Goal: Task Accomplishment & Management: Manage account settings

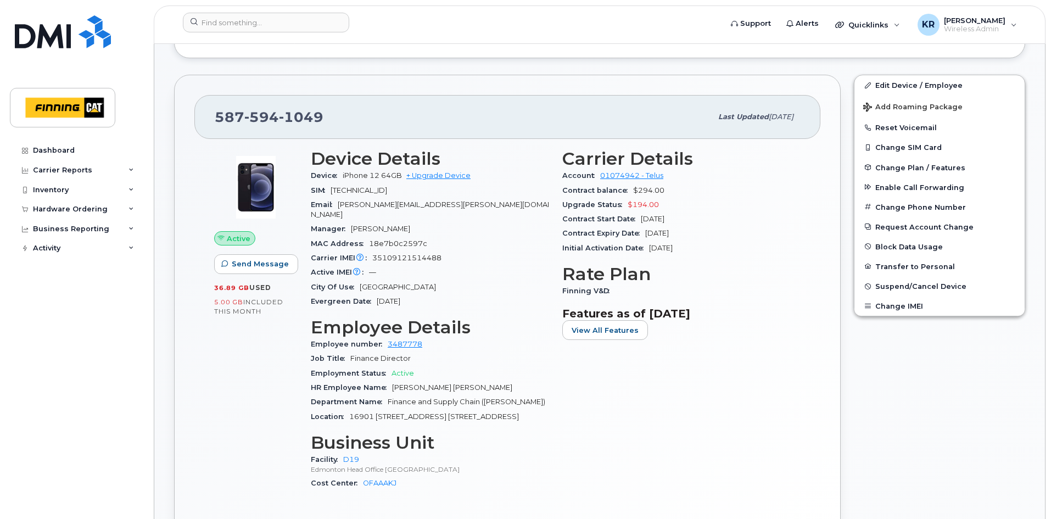
scroll to position [275, 0]
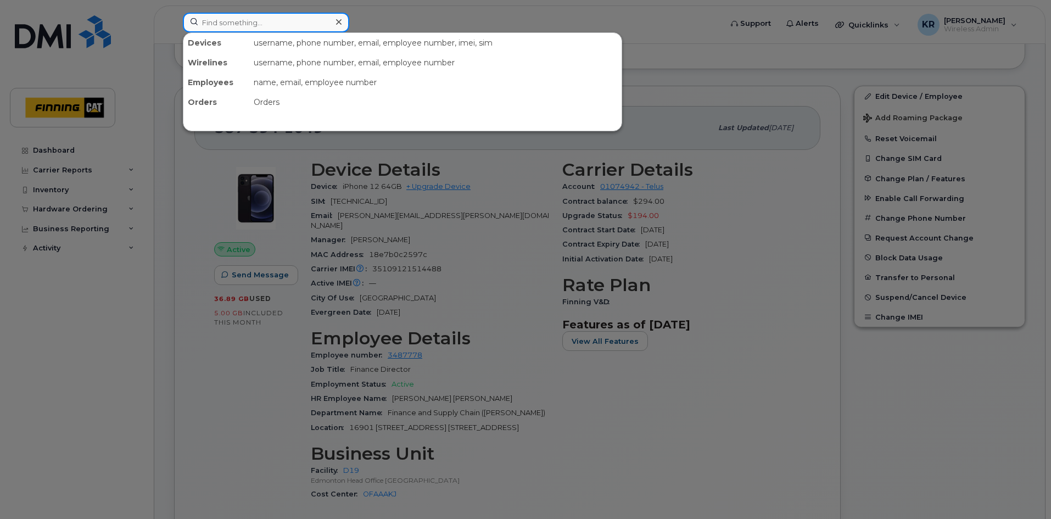
click at [244, 22] on input at bounding box center [266, 23] width 166 height 20
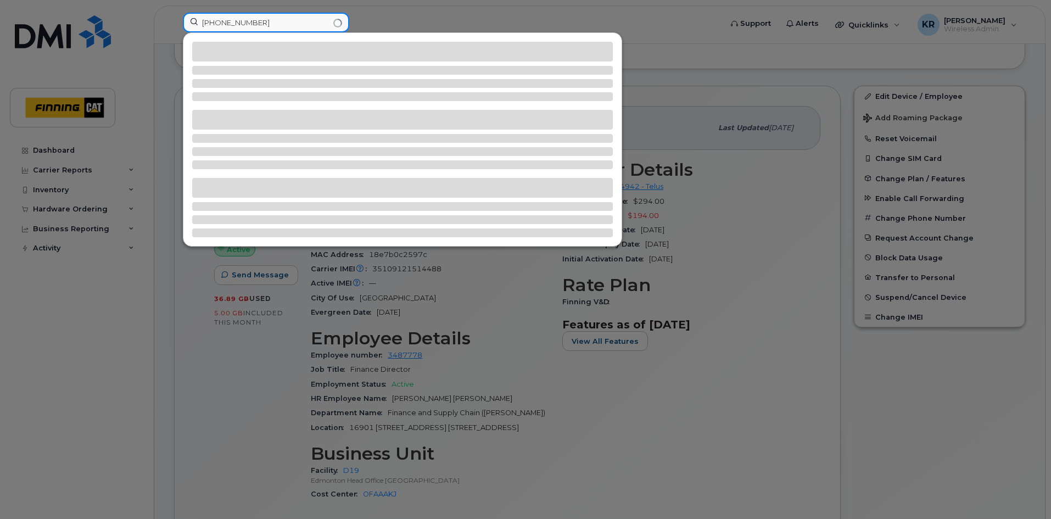
type input "604-328-2910"
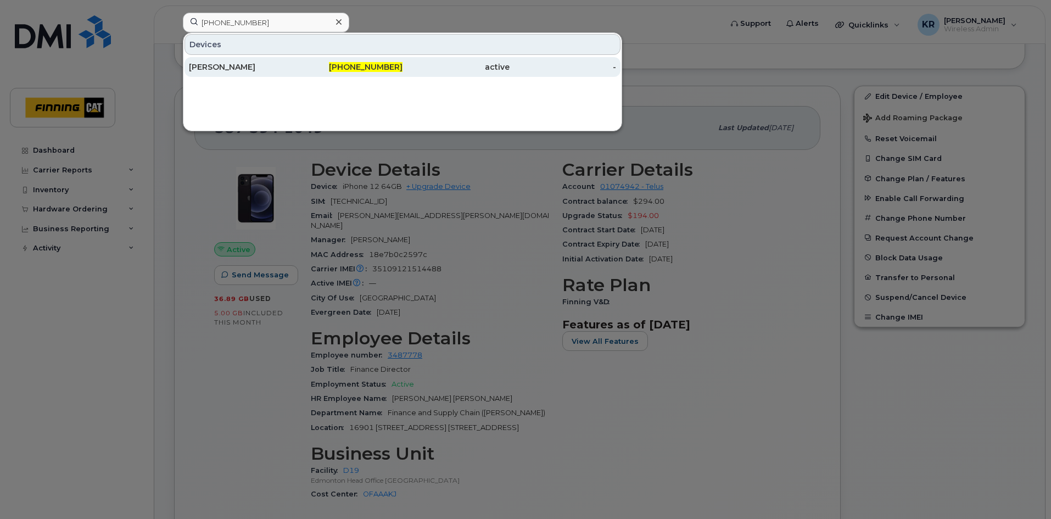
click at [298, 67] on span "604-328-2910" at bounding box center [366, 67] width 74 height 10
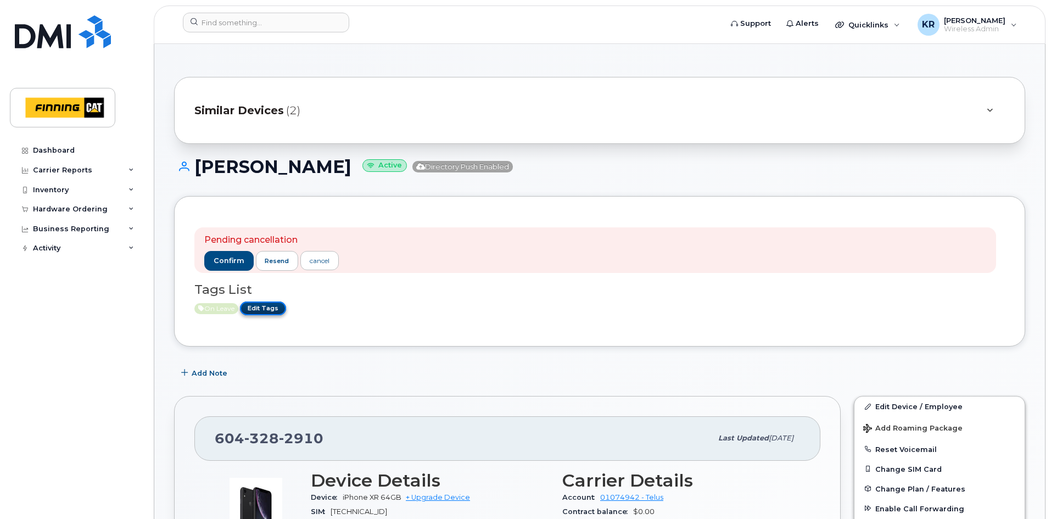
click at [263, 309] on link "Edit Tags" at bounding box center [263, 309] width 46 height 14
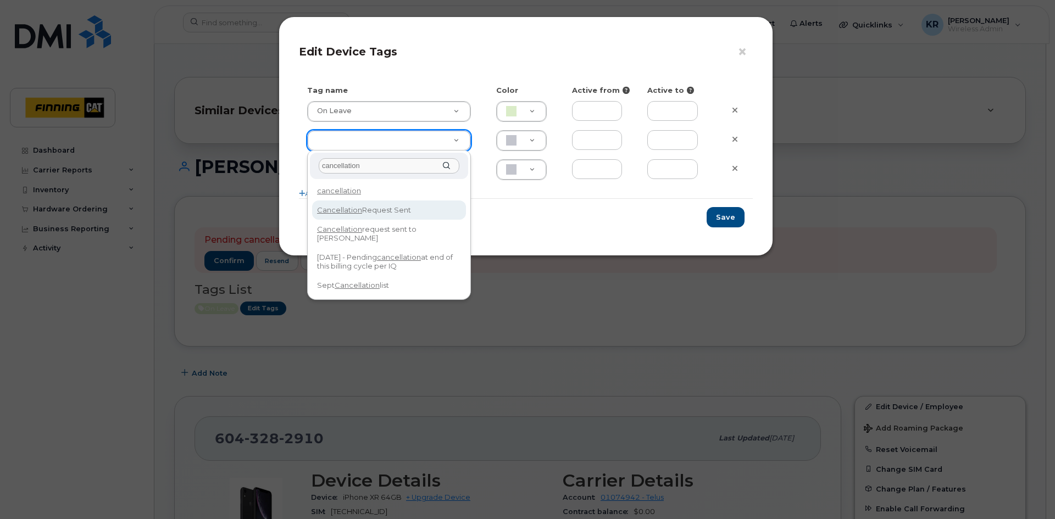
type input "cancellation"
type input "Cancellation Request Sent"
type input "FDDCC5"
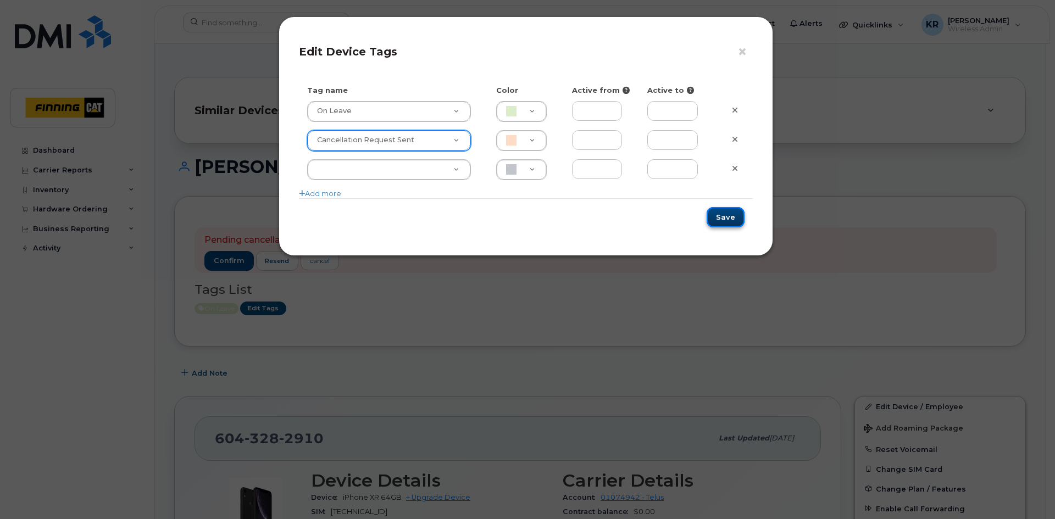
click at [725, 216] on button "Save" at bounding box center [725, 217] width 38 height 20
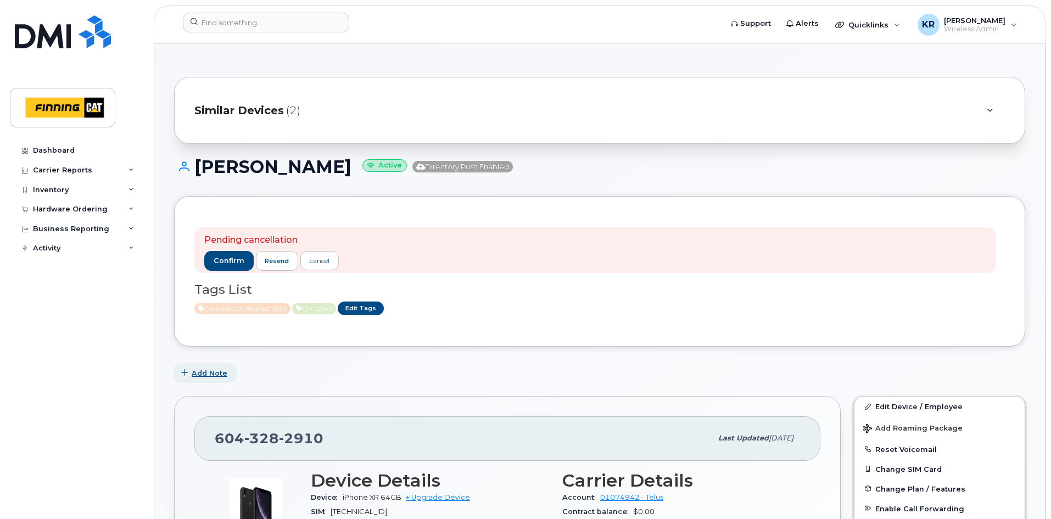
click at [207, 374] on span "Add Note" at bounding box center [210, 373] width 36 height 10
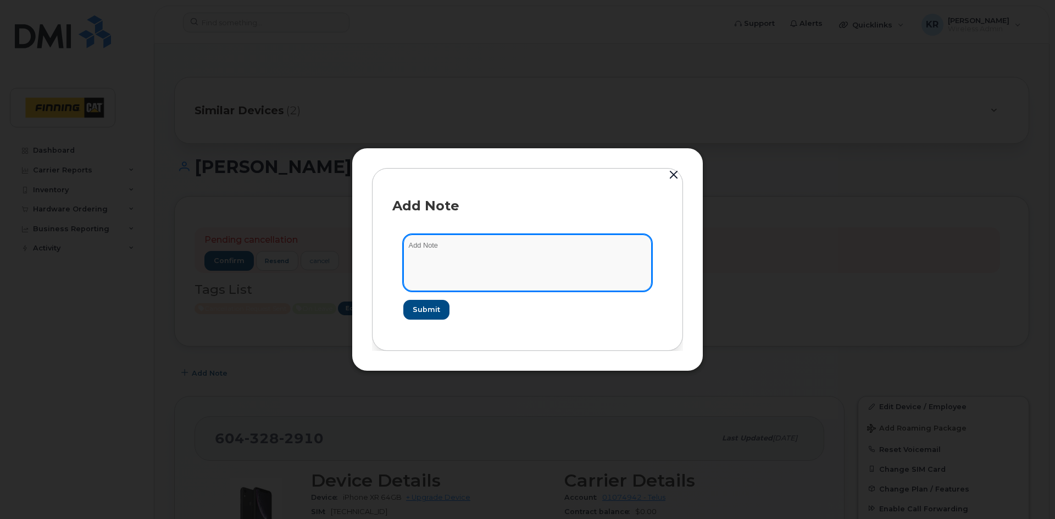
click at [452, 253] on textarea at bounding box center [527, 263] width 248 height 56
click at [476, 244] on textarea "as per ticket from Breanda Larabee, line is to be cancelled." at bounding box center [527, 263] width 248 height 56
click at [601, 248] on textarea "as per ticket from Brenda Larabee, line is to be cancelled." at bounding box center [527, 263] width 248 height 56
click at [448, 245] on textarea "as per ticket from Brenda Larabee, line is to be cancelled." at bounding box center [527, 263] width 248 height 56
paste textarea "INC0486085"
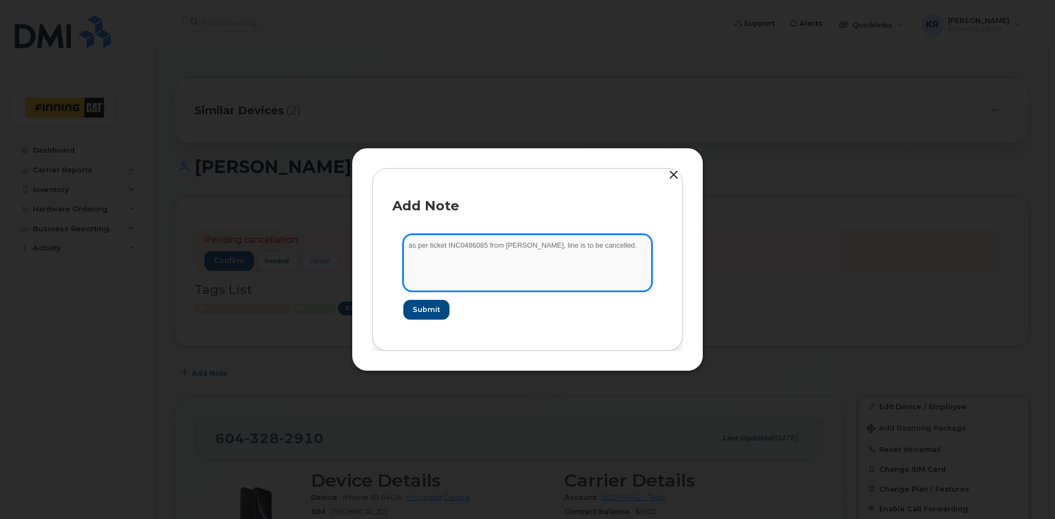
click at [632, 243] on textarea "as per ticket INC0486085 from Brenda Larabee, line is to be cancelled." at bounding box center [527, 263] width 248 height 56
type textarea "as per ticket INC0486085 from [PERSON_NAME], line is to be cancelled. cancellat…"
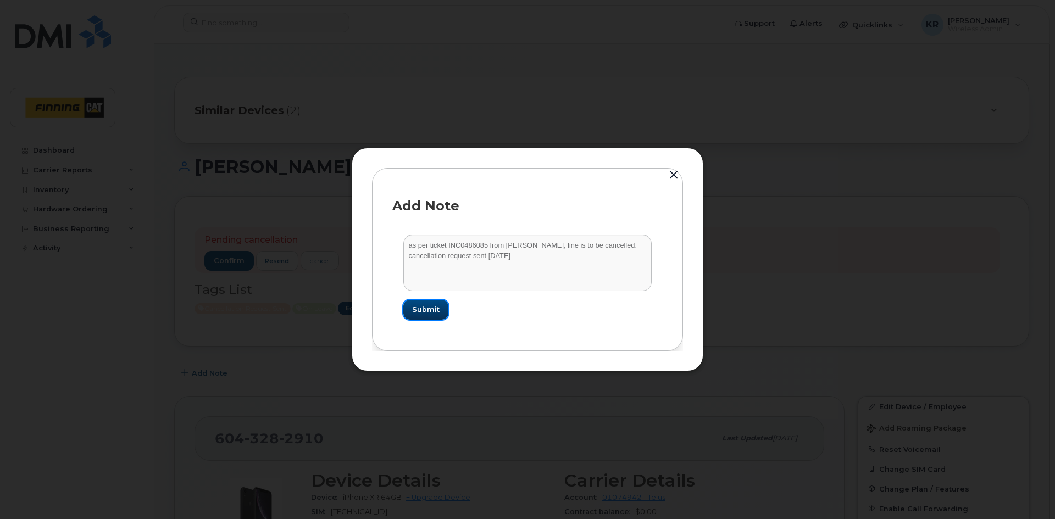
click at [423, 311] on span "Submit" at bounding box center [425, 309] width 27 height 10
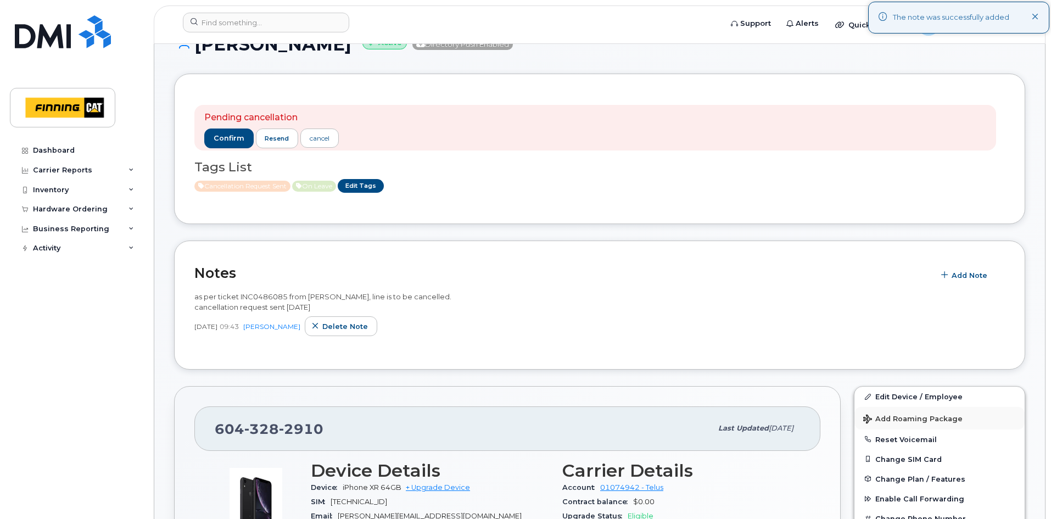
scroll to position [165, 0]
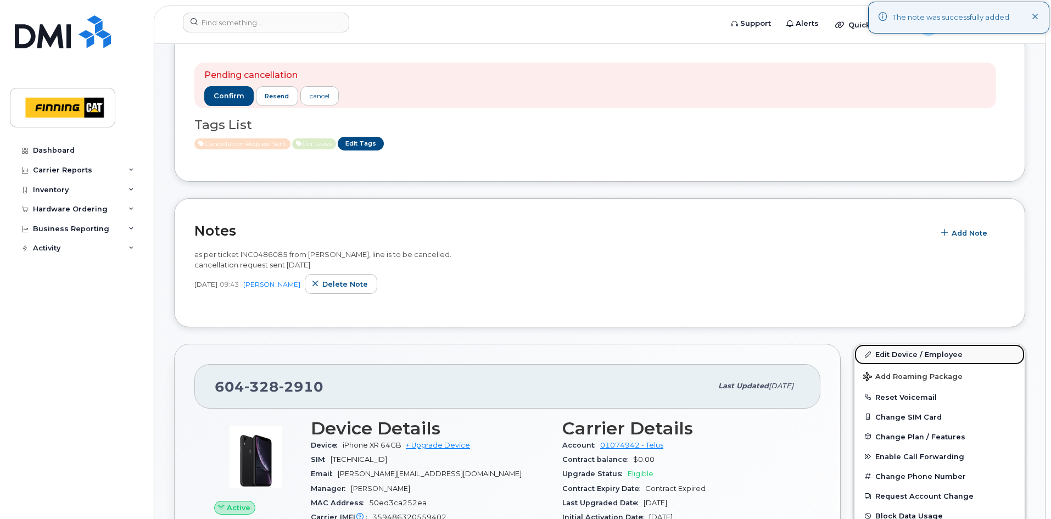
drag, startPoint x: 899, startPoint y: 353, endPoint x: 872, endPoint y: 349, distance: 27.2
click at [899, 353] on link "Edit Device / Employee" at bounding box center [940, 354] width 170 height 20
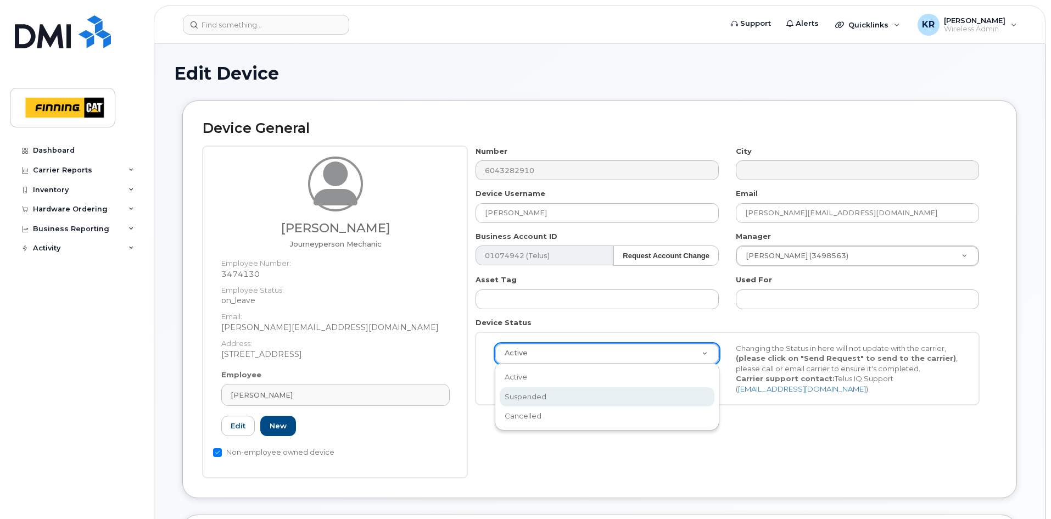
scroll to position [0, 3]
select select "suspended"
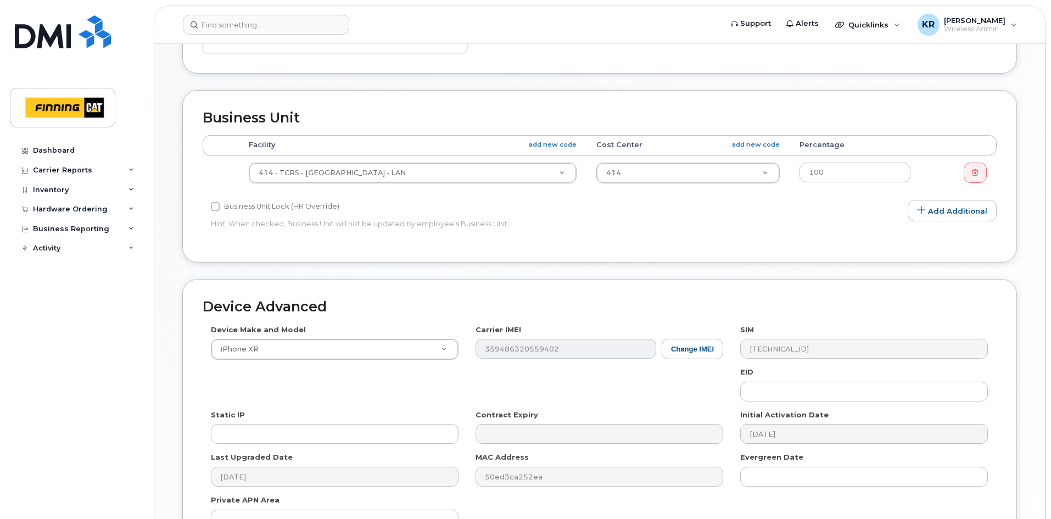
scroll to position [603, 0]
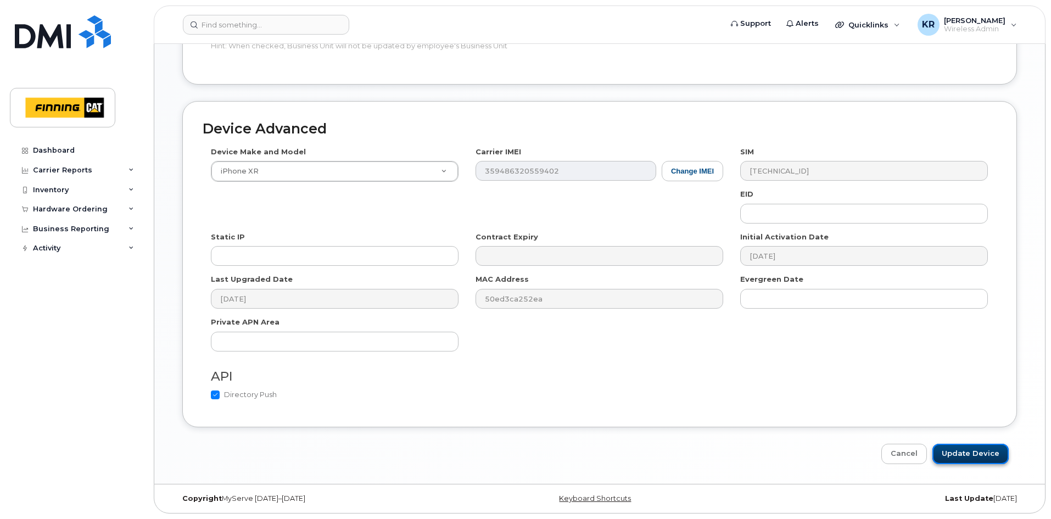
click at [966, 456] on input "Update Device" at bounding box center [971, 454] width 76 height 20
type input "Saving..."
